Goal: Check status: Check status

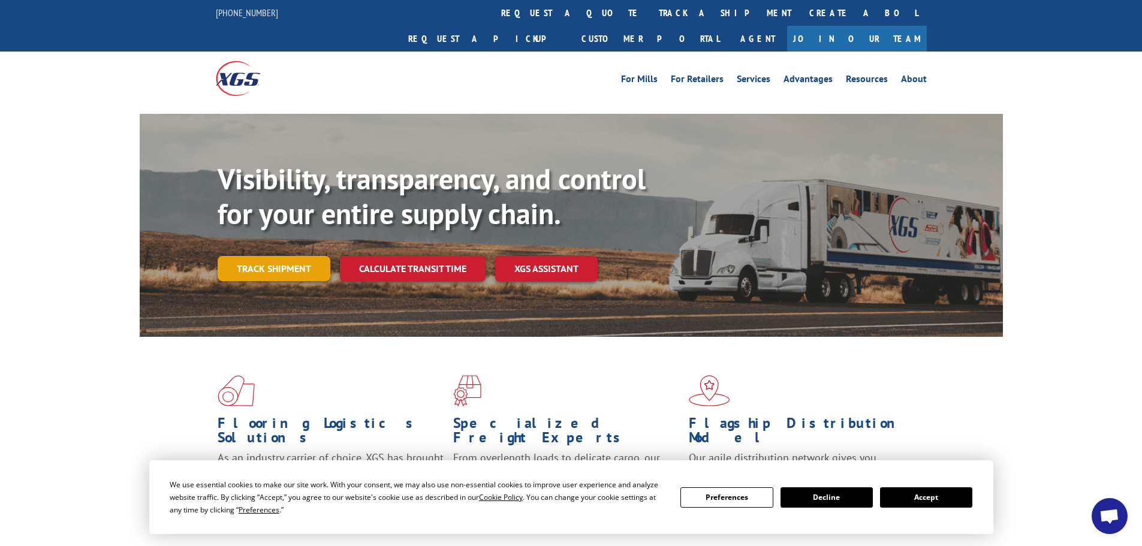
click at [259, 256] on link "Track shipment" at bounding box center [274, 268] width 113 height 25
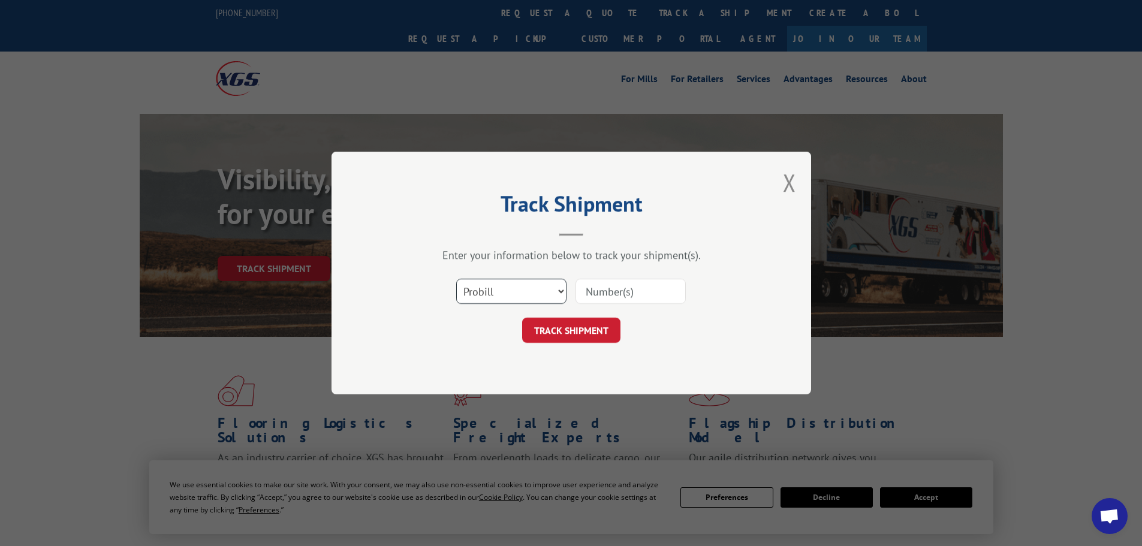
click at [509, 299] on select "Select category... Probill BOL PO" at bounding box center [511, 291] width 110 height 25
select select "bol"
click at [456, 279] on select "Select category... Probill BOL PO" at bounding box center [511, 291] width 110 height 25
click at [615, 293] on input at bounding box center [630, 291] width 110 height 25
type input "936073305"
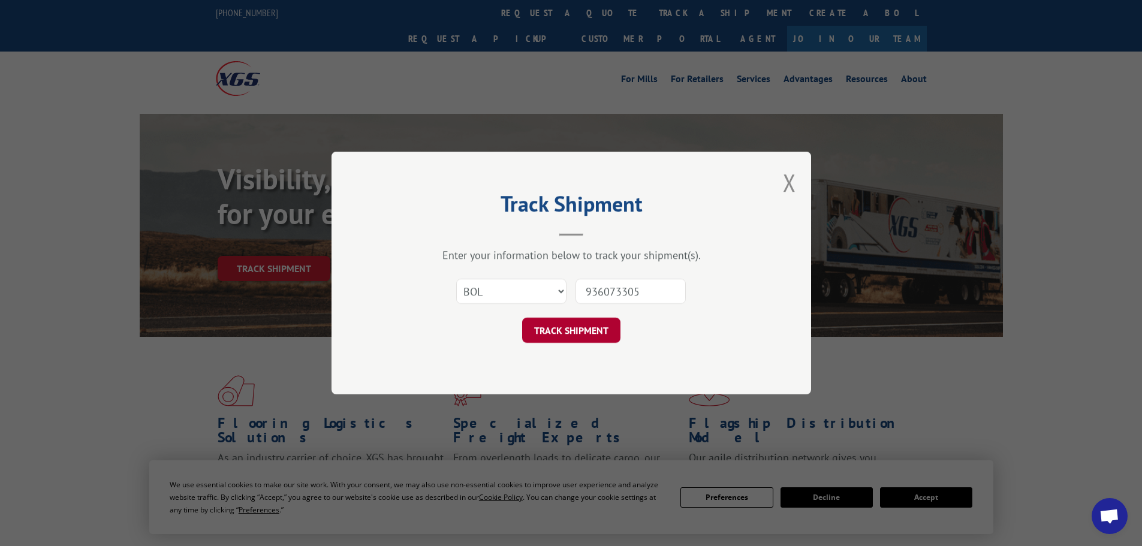
click at [588, 333] on button "TRACK SHIPMENT" at bounding box center [571, 330] width 98 height 25
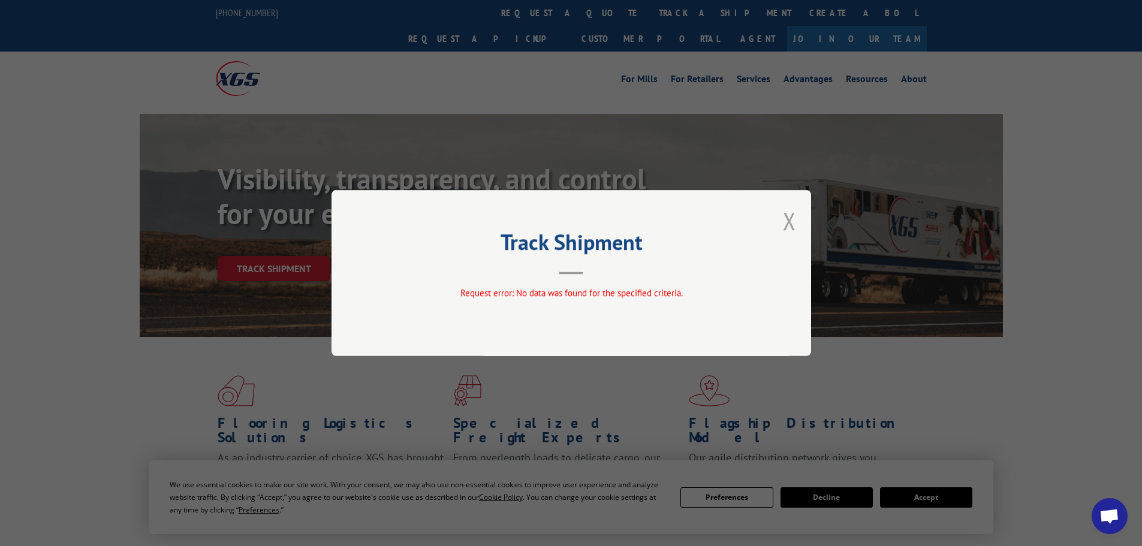
click at [783, 224] on button "Close modal" at bounding box center [789, 221] width 13 height 32
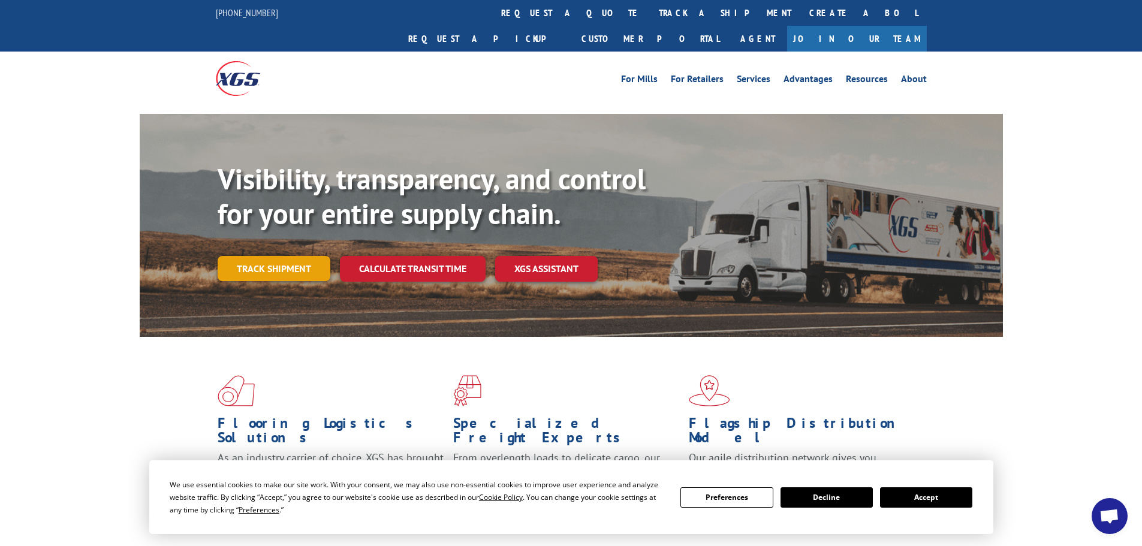
click at [302, 256] on link "Track shipment" at bounding box center [274, 268] width 113 height 25
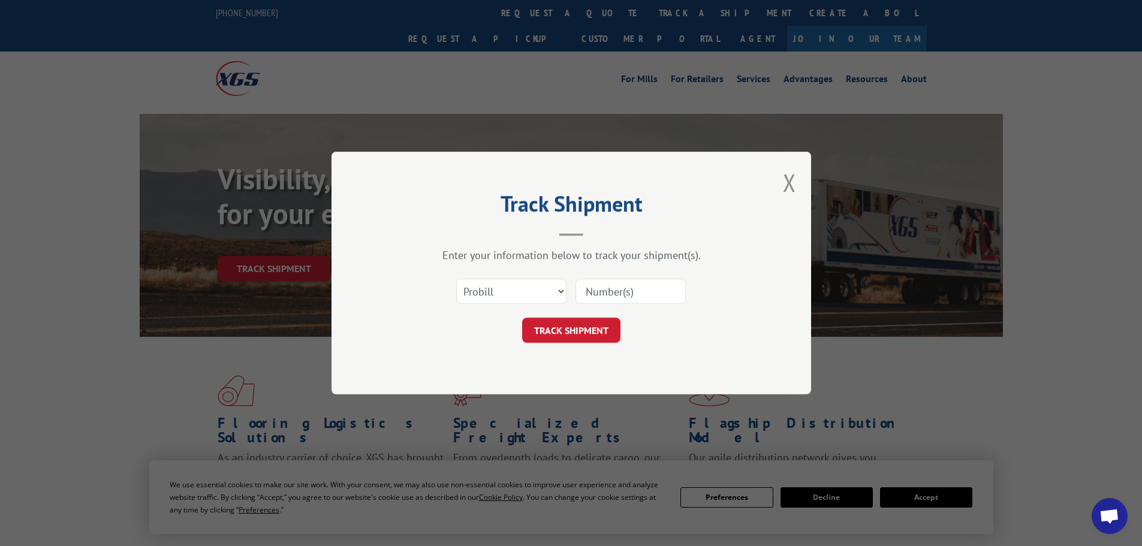
click at [648, 294] on input at bounding box center [630, 291] width 110 height 25
type input "936073305"
click at [604, 331] on button "TRACK SHIPMENT" at bounding box center [571, 330] width 98 height 25
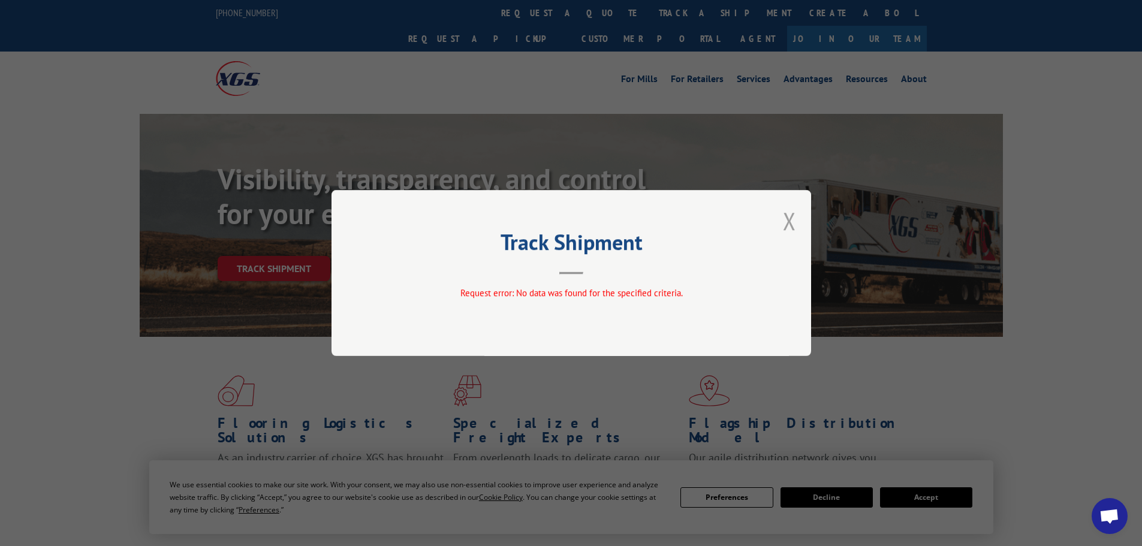
click at [785, 222] on button "Close modal" at bounding box center [789, 221] width 13 height 32
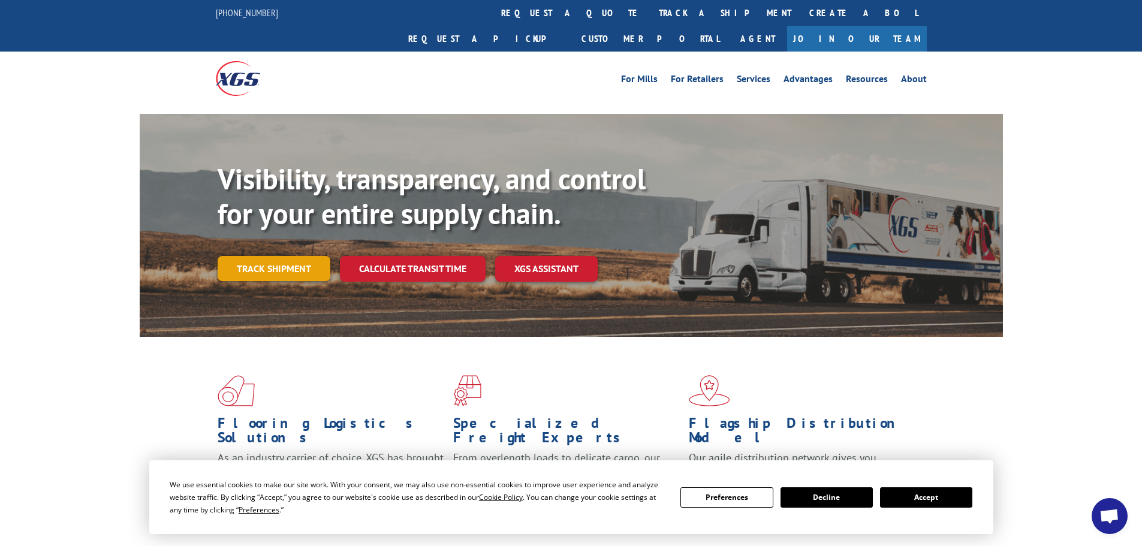
click at [294, 256] on link "Track shipment" at bounding box center [274, 268] width 113 height 25
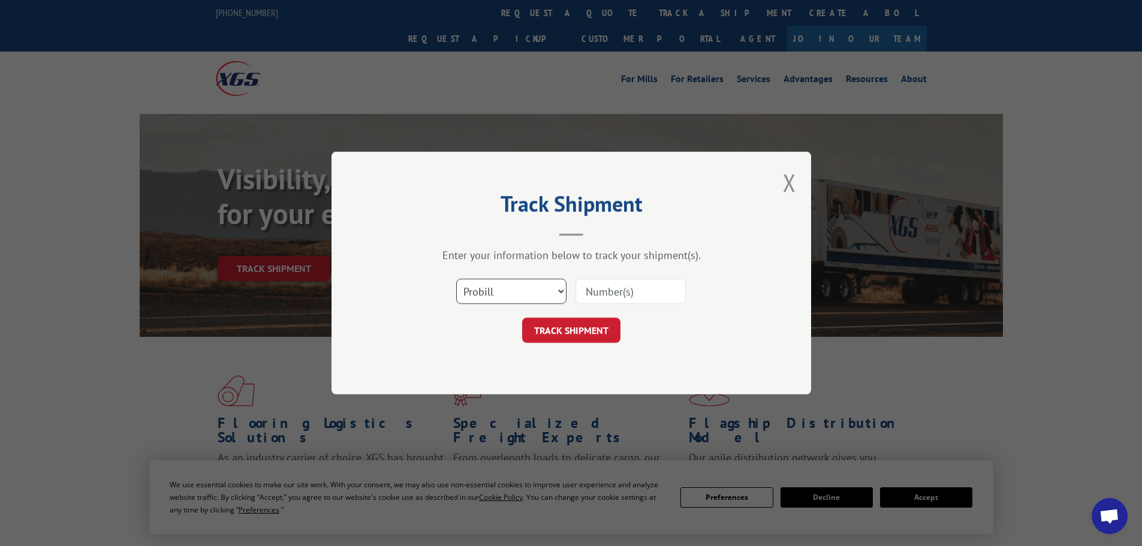
click at [488, 293] on select "Select category... Probill BOL PO" at bounding box center [511, 291] width 110 height 25
select select "po"
click at [456, 279] on select "Select category... Probill BOL PO" at bounding box center [511, 291] width 110 height 25
click at [632, 289] on input at bounding box center [630, 291] width 110 height 25
type input "936073305"
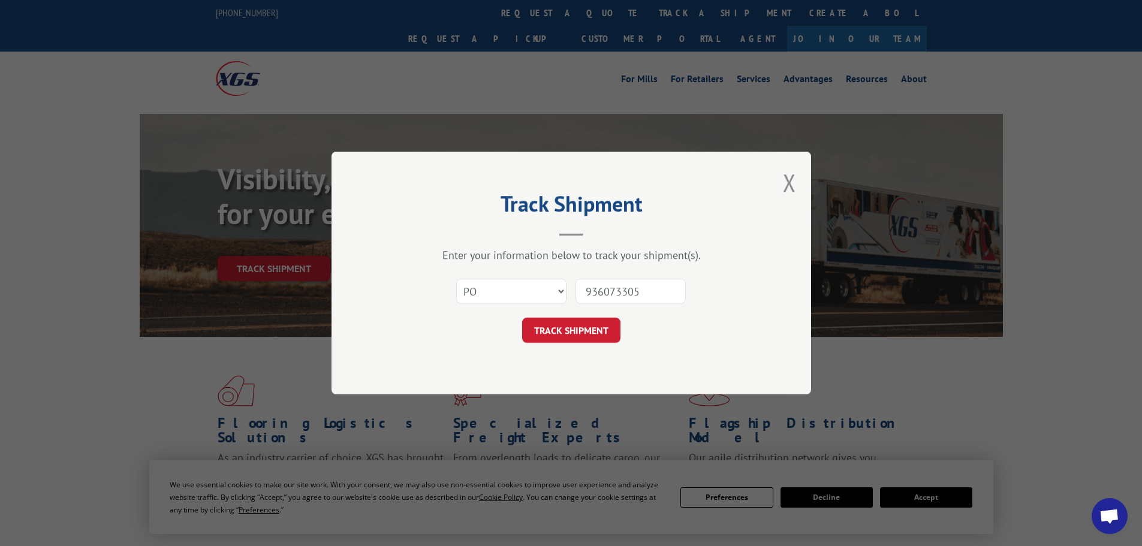
click at [606, 346] on div "Track Shipment Enter your information below to track your shipment(s). Select c…" at bounding box center [570, 273] width 479 height 243
click at [604, 335] on button "TRACK SHIPMENT" at bounding box center [571, 330] width 98 height 25
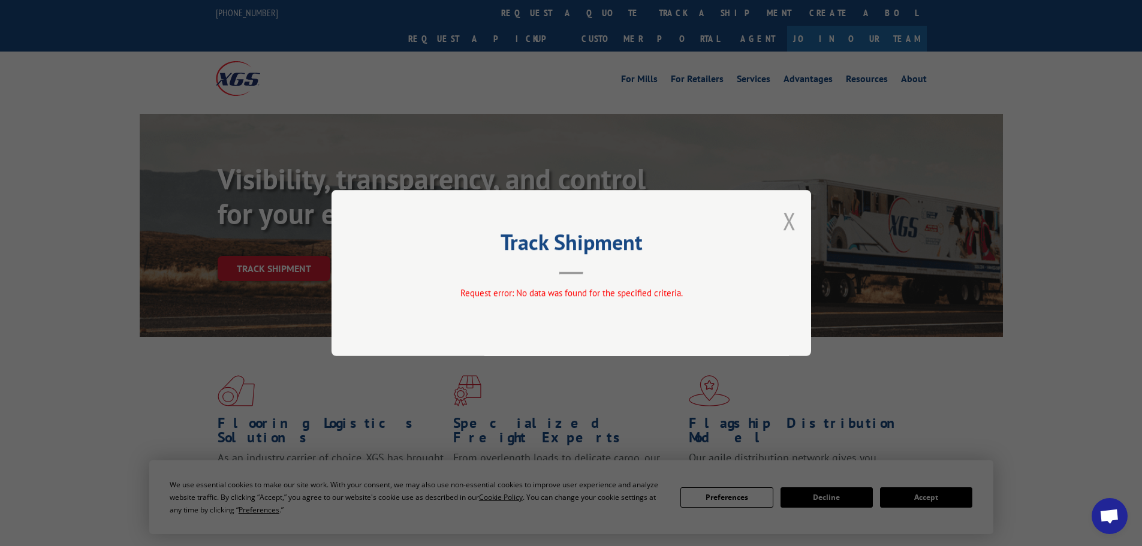
click at [787, 219] on button "Close modal" at bounding box center [789, 221] width 13 height 32
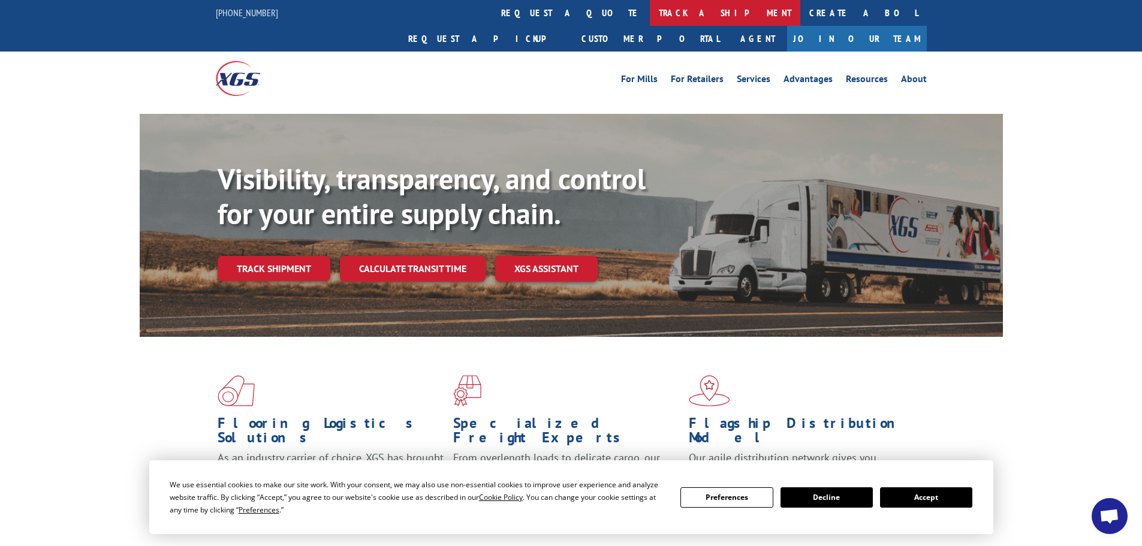
click at [650, 5] on link "track a shipment" at bounding box center [725, 13] width 150 height 26
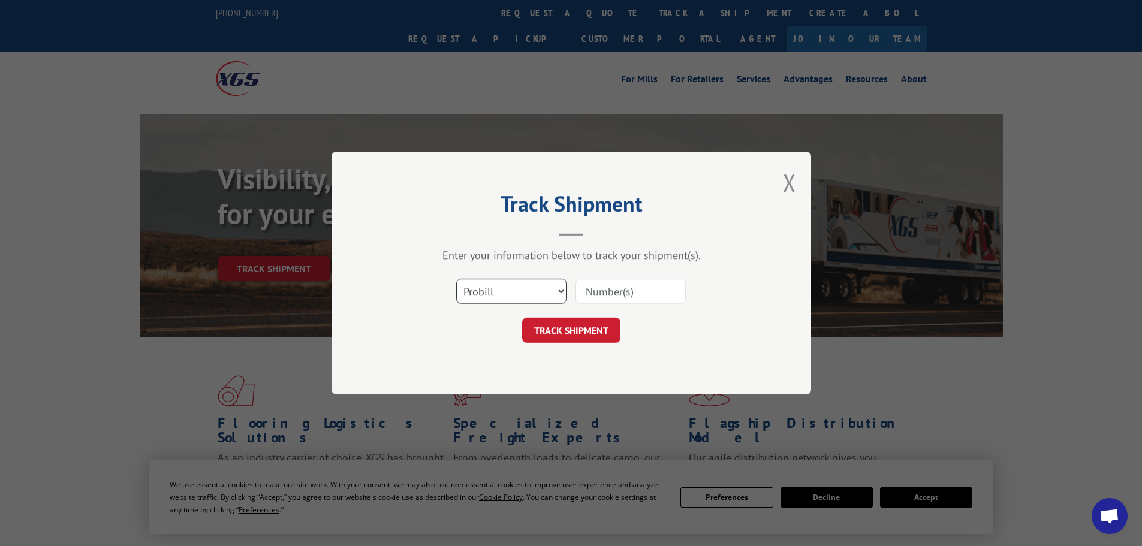
click at [545, 299] on select "Select category... Probill BOL PO" at bounding box center [511, 291] width 110 height 25
select select
click at [456, 279] on select "Select category... Probill BOL PO" at bounding box center [511, 291] width 110 height 25
click at [642, 295] on input at bounding box center [630, 291] width 110 height 25
type input "936073305"
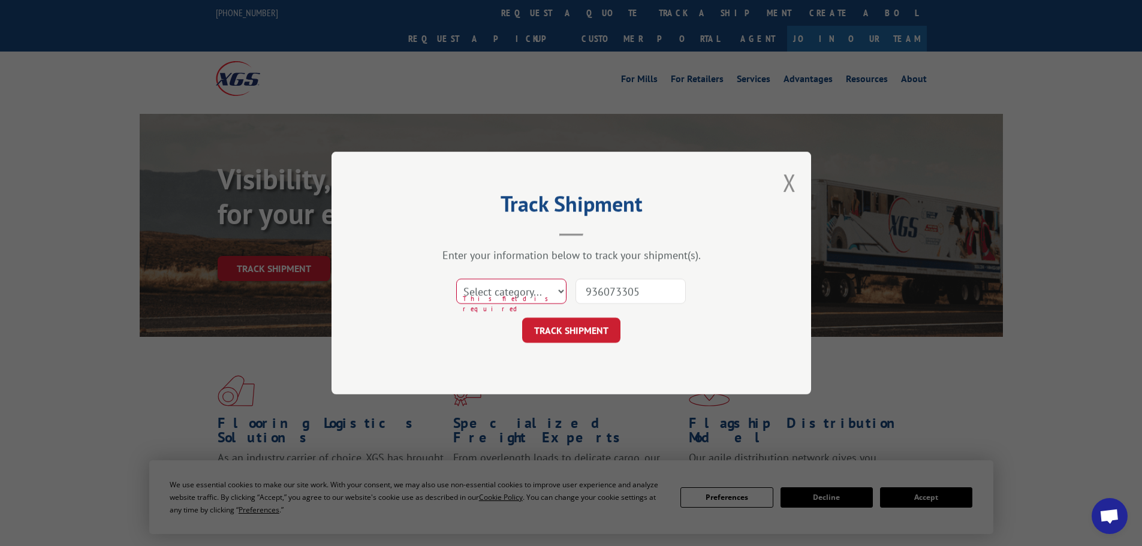
click at [626, 326] on div "TRACK SHIPMENT" at bounding box center [571, 330] width 360 height 25
click at [601, 330] on button "TRACK SHIPMENT" at bounding box center [571, 330] width 98 height 25
click at [793, 184] on button "Close modal" at bounding box center [789, 183] width 13 height 32
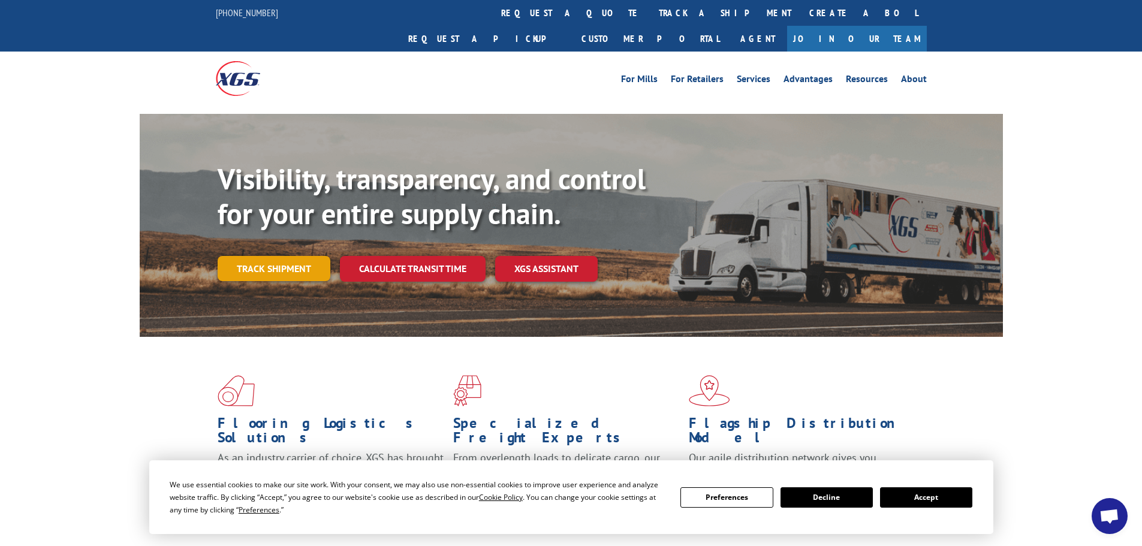
click at [309, 256] on link "Track shipment" at bounding box center [274, 268] width 113 height 25
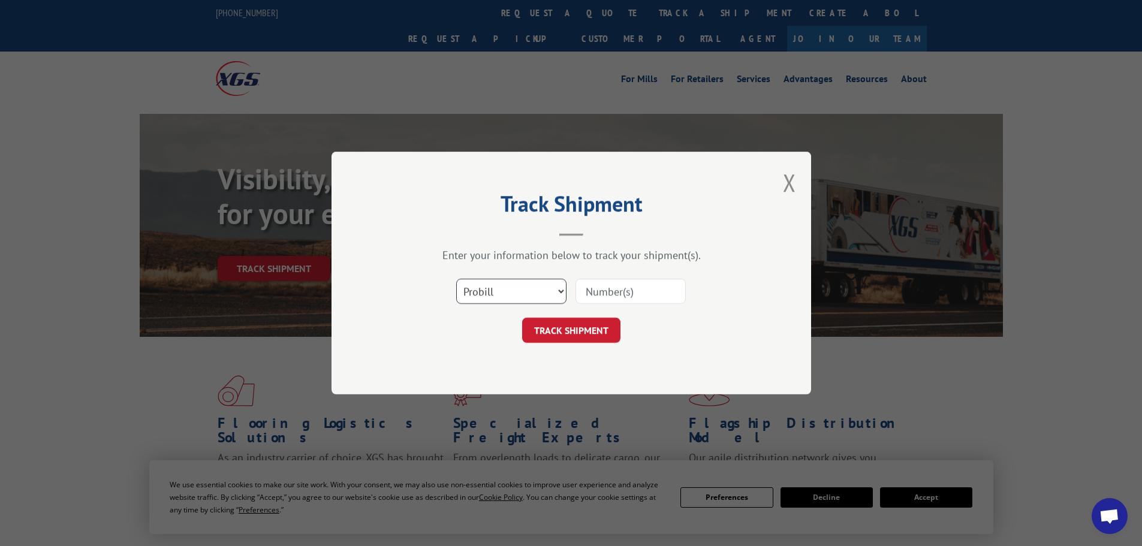
click at [524, 285] on select "Select category... Probill BOL PO" at bounding box center [511, 291] width 110 height 25
click at [456, 279] on select "Select category... Probill BOL PO" at bounding box center [511, 291] width 110 height 25
click at [552, 293] on select "Select category... Probill BOL PO" at bounding box center [511, 291] width 110 height 25
select select "po"
click at [456, 279] on select "Select category... Probill BOL PO" at bounding box center [511, 291] width 110 height 25
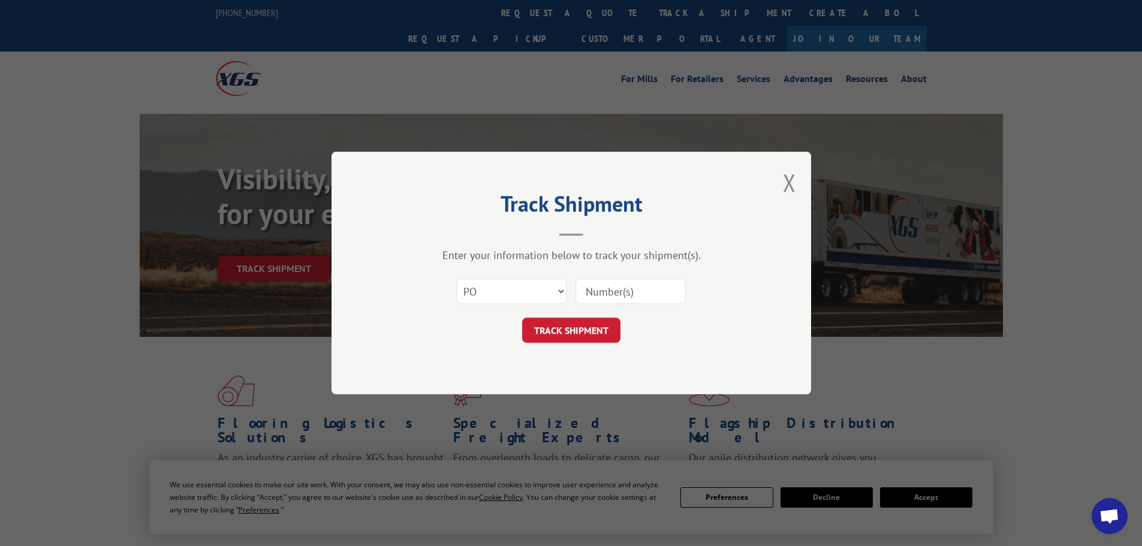
click at [640, 302] on input at bounding box center [630, 291] width 110 height 25
type input "148195"
click button "TRACK SHIPMENT" at bounding box center [571, 330] width 98 height 25
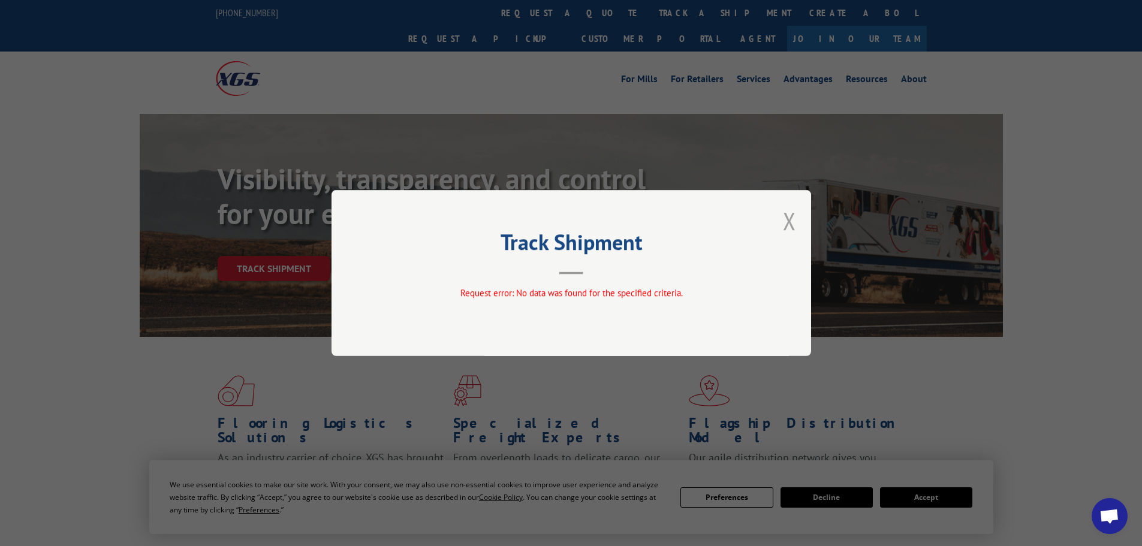
click at [789, 228] on button "Close modal" at bounding box center [789, 221] width 13 height 32
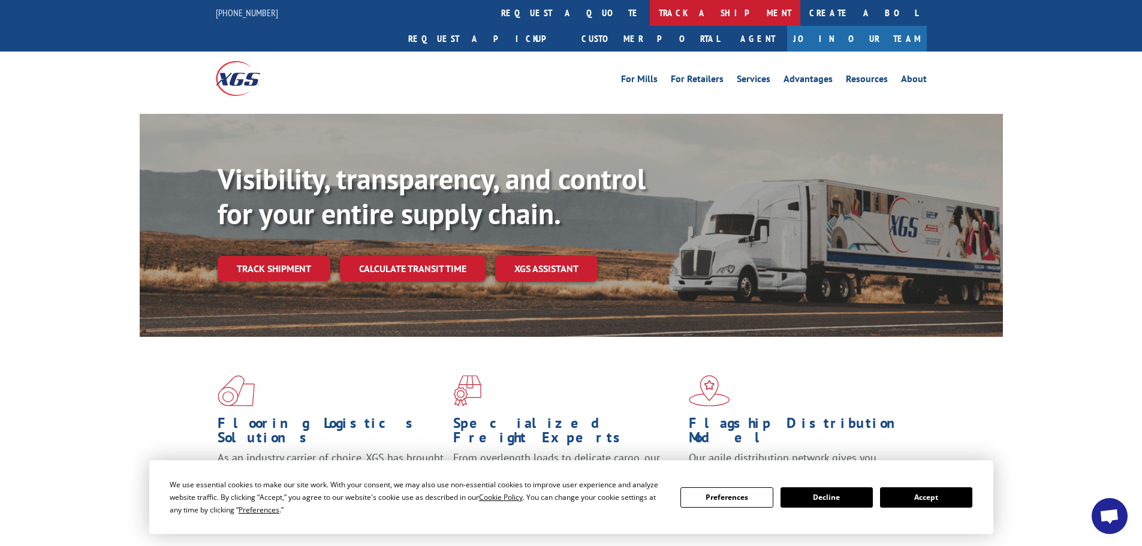
drag, startPoint x: 554, startPoint y: 12, endPoint x: 554, endPoint y: 31, distance: 19.2
click at [650, 14] on link "track a shipment" at bounding box center [725, 13] width 150 height 26
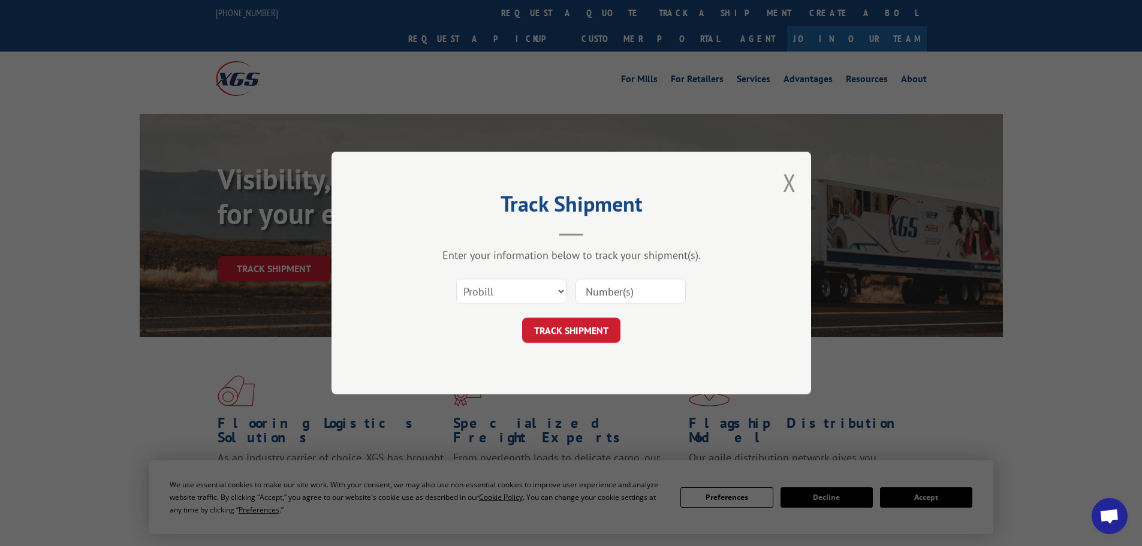
click at [627, 294] on input at bounding box center [630, 291] width 110 height 25
type input "148195"
click at [613, 336] on button "TRACK SHIPMENT" at bounding box center [571, 330] width 98 height 25
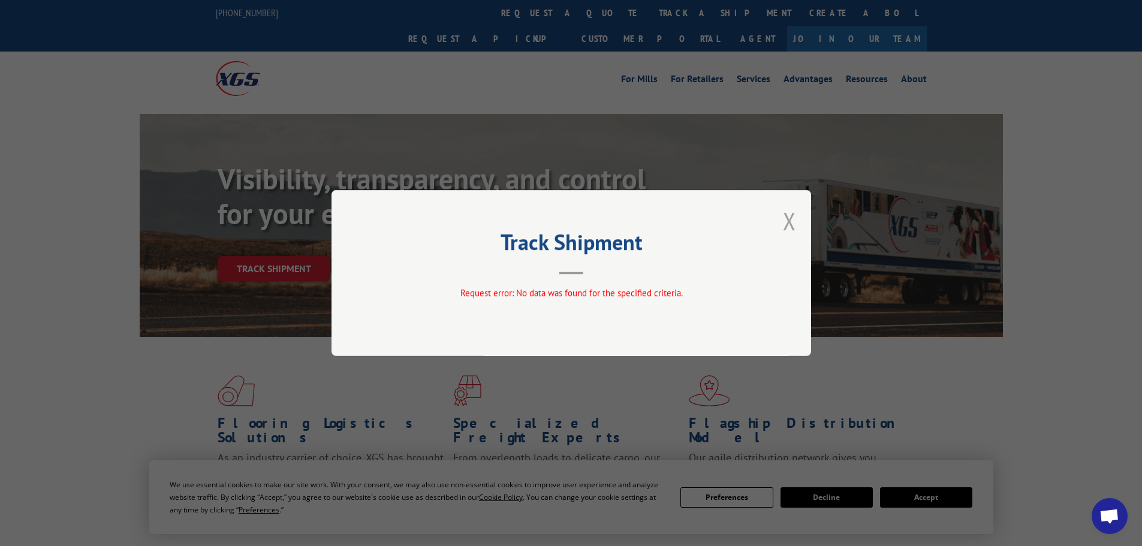
click at [793, 224] on button "Close modal" at bounding box center [789, 221] width 13 height 32
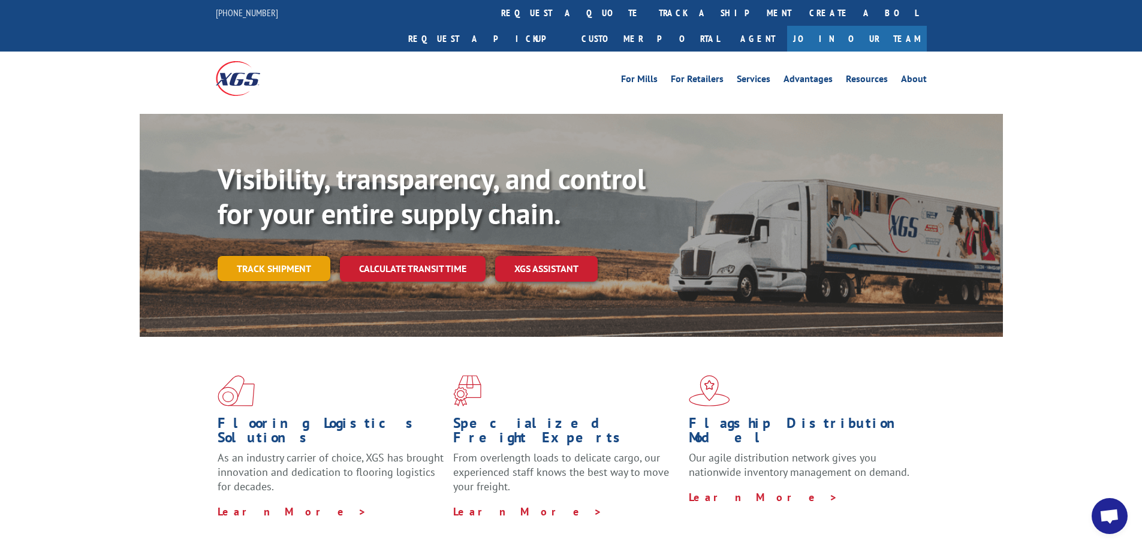
click at [295, 256] on link "Track shipment" at bounding box center [274, 268] width 113 height 25
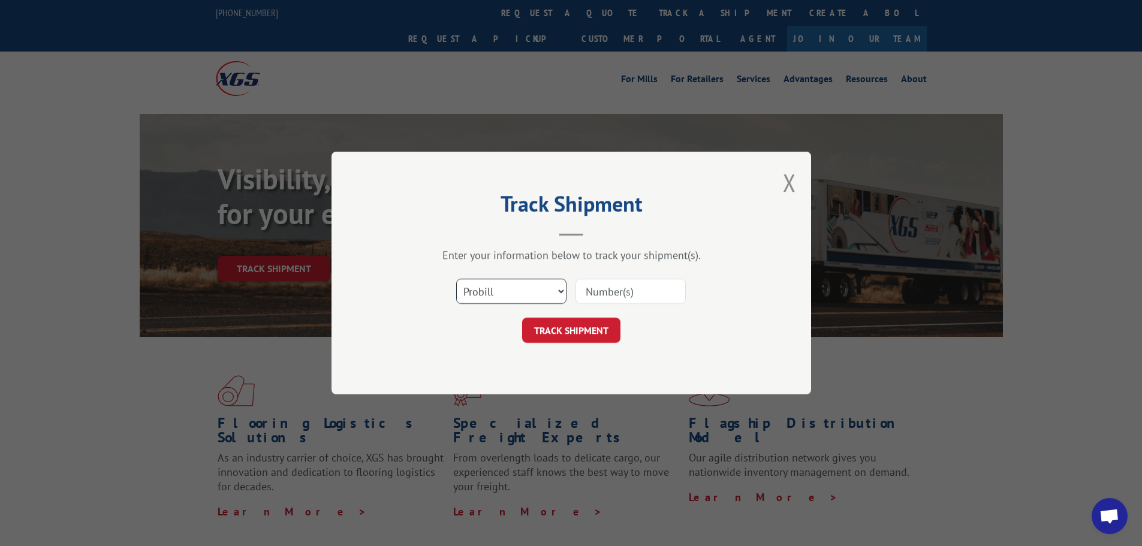
click at [526, 299] on select "Select category... Probill BOL PO" at bounding box center [511, 291] width 110 height 25
click at [593, 293] on input at bounding box center [630, 291] width 110 height 25
type input "936073305"
click at [617, 327] on button "TRACK SHIPMENT" at bounding box center [571, 330] width 98 height 25
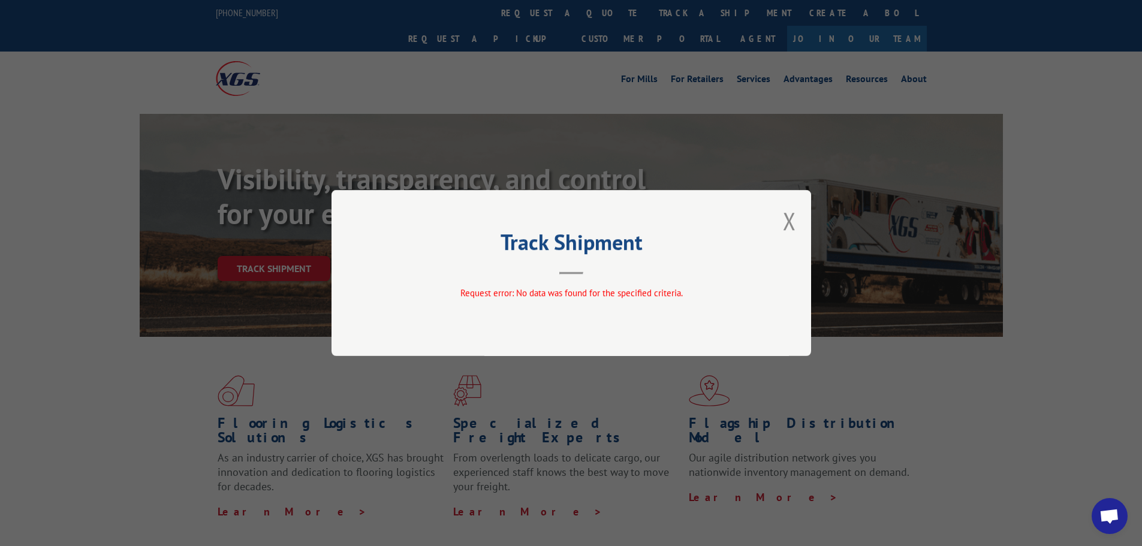
click at [796, 233] on div "Track Shipment Request error: No data was found for the specified criteria." at bounding box center [570, 273] width 479 height 166
click at [788, 231] on button "Close modal" at bounding box center [789, 221] width 13 height 32
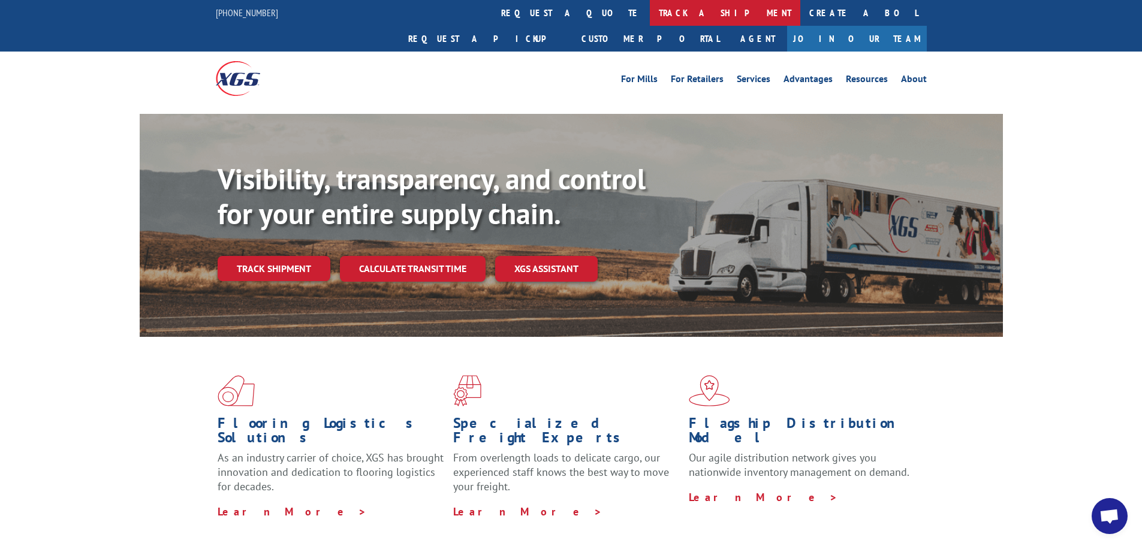
click at [650, 22] on link "track a shipment" at bounding box center [725, 13] width 150 height 26
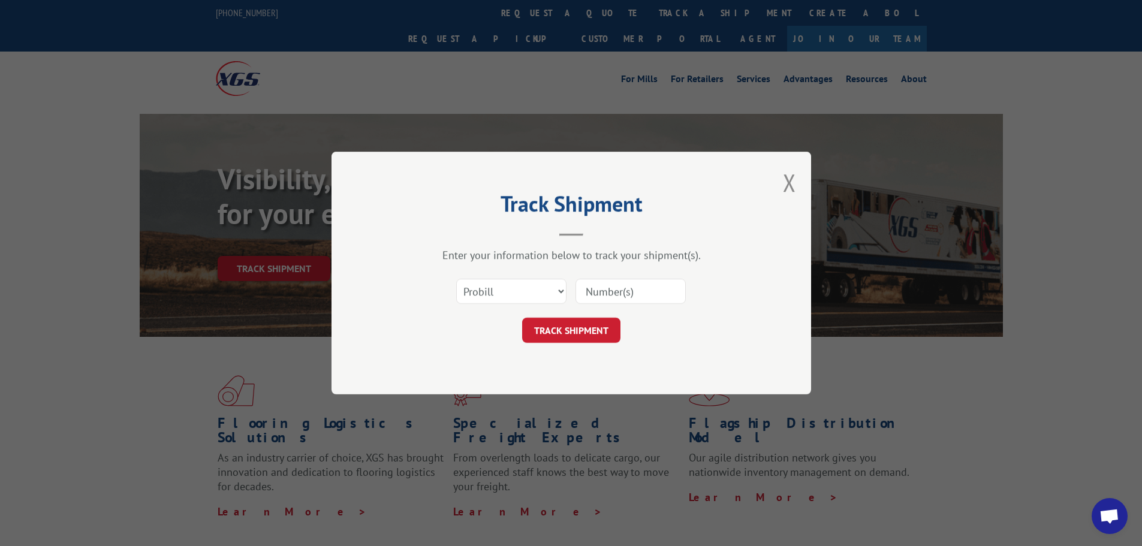
click at [617, 289] on input at bounding box center [630, 291] width 110 height 25
click at [613, 280] on input at bounding box center [630, 291] width 110 height 25
type input "936073305"
click at [596, 339] on button "TRACK SHIPMENT" at bounding box center [571, 330] width 98 height 25
